Goal: Book appointment/travel/reservation

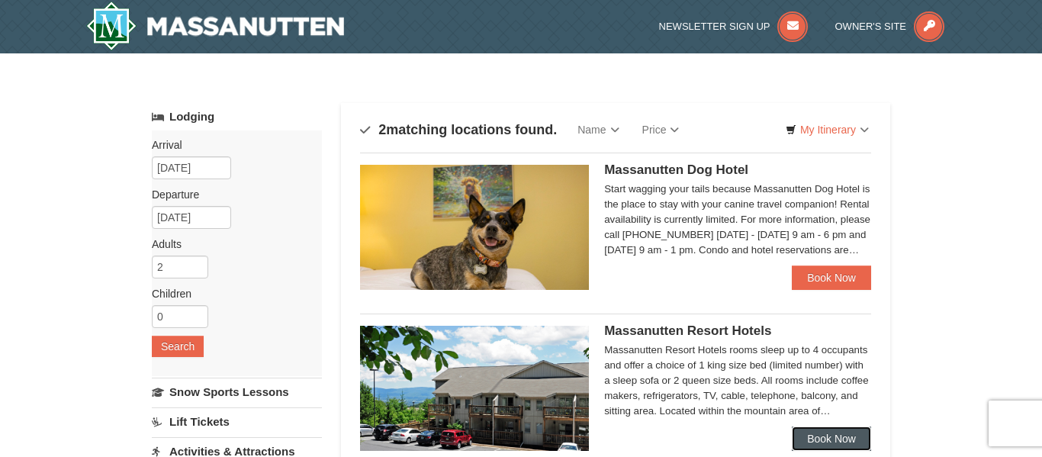
click at [820, 433] on link "Book Now" at bounding box center [831, 439] width 79 height 24
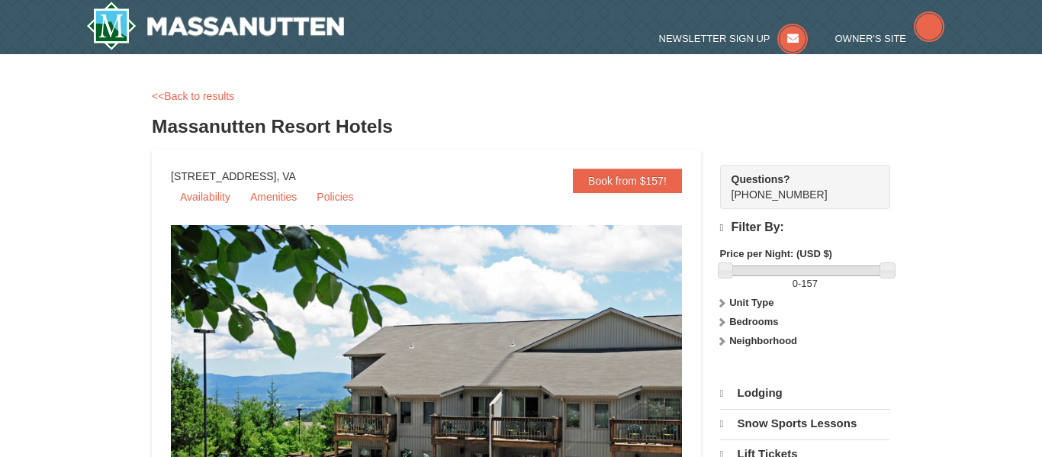
select select "9"
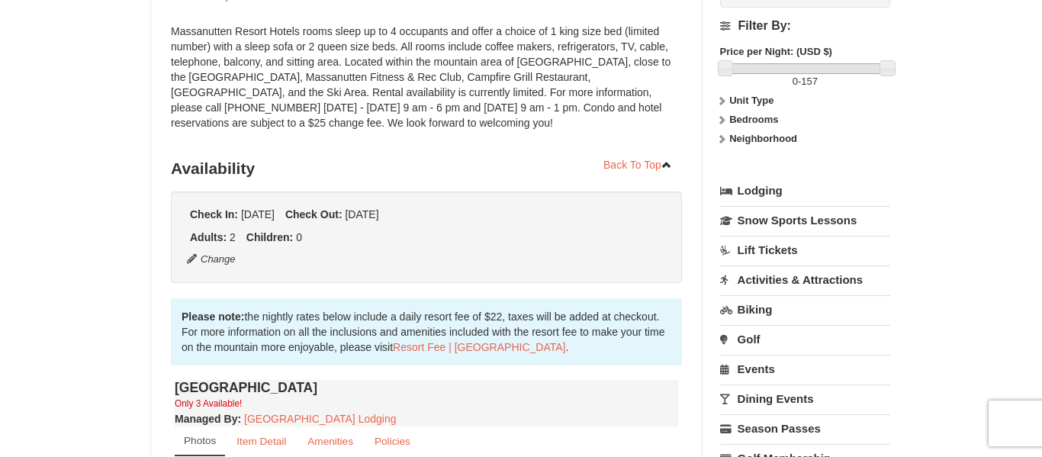
scroll to position [206, 0]
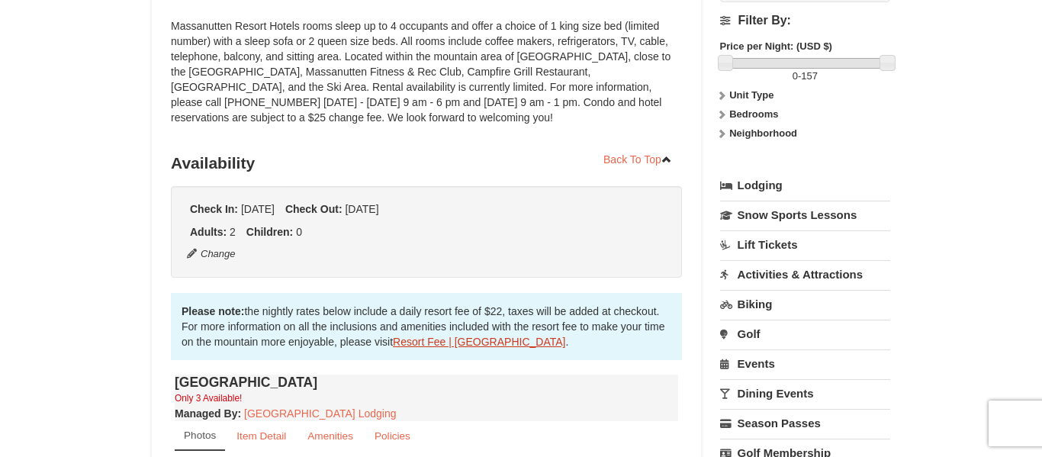
click at [498, 338] on link "Resort Fee | Massanutten Resort" at bounding box center [479, 342] width 172 height 12
